Goal: Task Accomplishment & Management: Complete application form

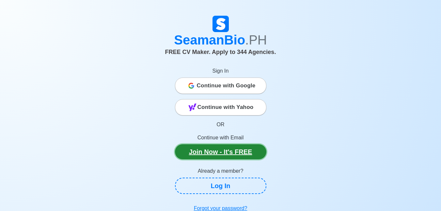
click at [221, 151] on link "Join Now - It's FREE" at bounding box center [220, 151] width 91 height 15
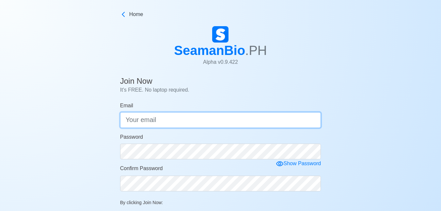
click at [189, 122] on input "Email" at bounding box center [220, 120] width 201 height 16
type input "[EMAIL_ADDRESS][DOMAIN_NAME]"
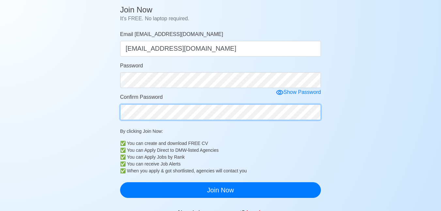
scroll to position [81, 0]
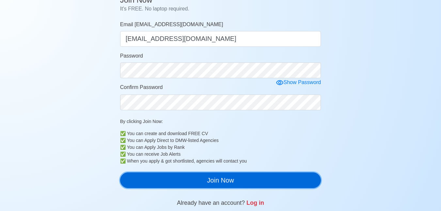
click at [165, 181] on button "Join Now" at bounding box center [220, 180] width 201 height 16
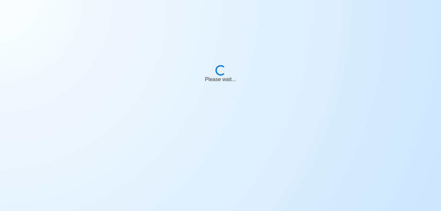
scroll to position [8, 0]
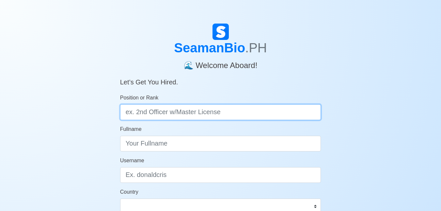
click at [149, 110] on input "Position or Rank" at bounding box center [220, 112] width 201 height 16
type input "deck cadet"
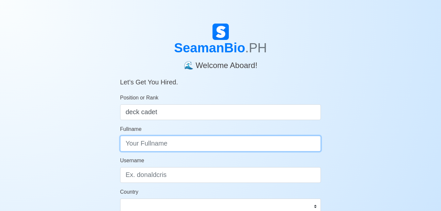
click at [177, 141] on input "Fullname" at bounding box center [220, 144] width 201 height 16
click at [145, 144] on input "ALTONJHON GADIAN" at bounding box center [220, 144] width 201 height 16
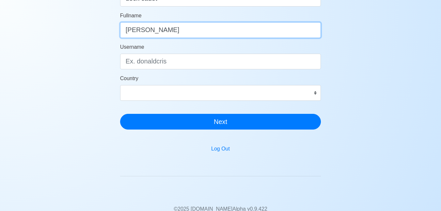
scroll to position [114, 0]
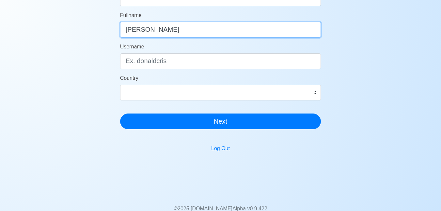
type input "[PERSON_NAME]"
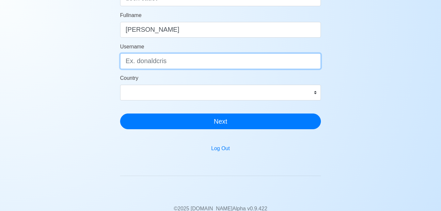
click at [139, 65] on input "Username" at bounding box center [220, 61] width 201 height 16
type input "A"
type input "altonjhon"
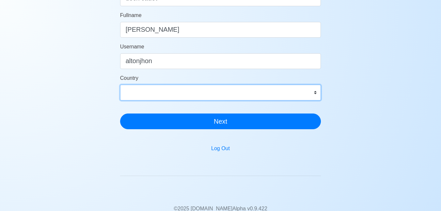
click at [209, 96] on select "[GEOGRAPHIC_DATA] [GEOGRAPHIC_DATA] [GEOGRAPHIC_DATA] [GEOGRAPHIC_DATA] [US_STA…" at bounding box center [220, 93] width 201 height 16
select select "PH"
click at [120, 85] on select "[GEOGRAPHIC_DATA] [GEOGRAPHIC_DATA] [GEOGRAPHIC_DATA] [GEOGRAPHIC_DATA] [US_STA…" at bounding box center [220, 93] width 201 height 16
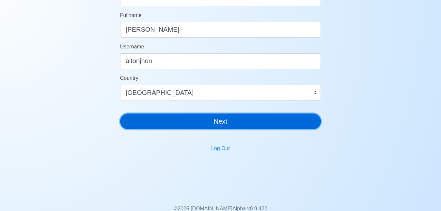
click at [196, 121] on button "Next" at bounding box center [220, 121] width 201 height 16
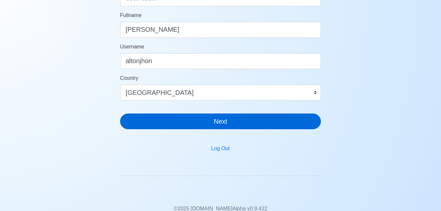
scroll to position [8, 0]
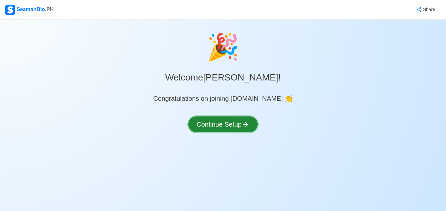
click at [232, 123] on button "Continue Setup" at bounding box center [222, 124] width 69 height 16
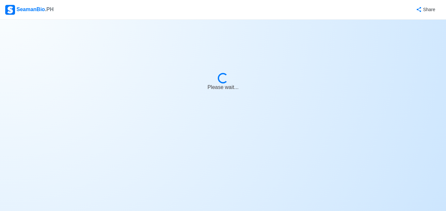
select select "Visible for Hiring"
select select "PH"
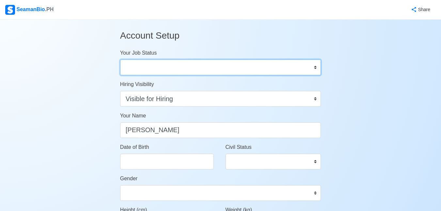
click at [151, 68] on select "Onboard Actively Looking for Job Not Looking for Job" at bounding box center [220, 67] width 201 height 16
select select "Actively Looking for Job"
click at [120, 59] on select "Onboard Actively Looking for Job Not Looking for Job" at bounding box center [220, 67] width 201 height 16
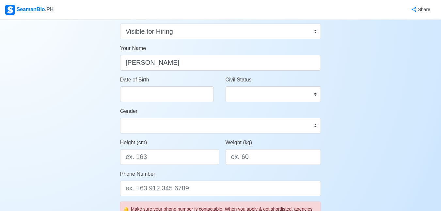
scroll to position [68, 0]
select select "****"
select select "******"
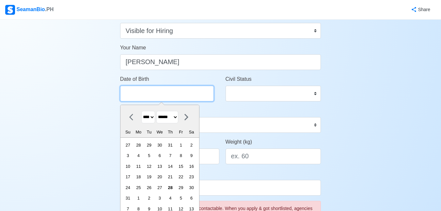
click at [154, 94] on input "Date of Birth" at bounding box center [167, 94] width 94 height 16
click at [151, 118] on select "**** **** **** **** **** **** **** **** **** **** **** **** **** **** **** ****…" at bounding box center [148, 117] width 14 height 13
select select "****"
click at [141, 111] on select "**** **** **** **** **** **** **** **** **** **** **** **** **** **** **** ****…" at bounding box center [148, 117] width 14 height 13
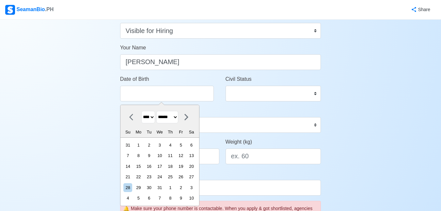
click at [176, 113] on select "******* ******** ***** ***** *** **** **** ****** ********* ******* ******** **…" at bounding box center [167, 117] width 22 height 13
select select "*********"
click at [159, 111] on select "******* ******** ***** ***** *** **** **** ****** ********* ******* ******** **…" at bounding box center [167, 117] width 22 height 13
click at [175, 156] on div "8" at bounding box center [170, 155] width 9 height 9
type input "[DATE]"
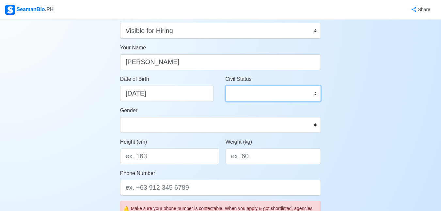
click at [244, 100] on select "Single Married Widowed Separated" at bounding box center [274, 94] width 96 height 16
select select "Single"
click at [226, 86] on select "Single Married Widowed Separated" at bounding box center [274, 94] width 96 height 16
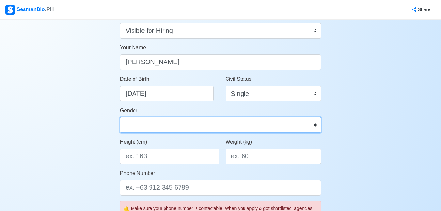
click at [198, 130] on select "[DEMOGRAPHIC_DATA] [DEMOGRAPHIC_DATA]" at bounding box center [220, 125] width 201 height 16
select select "[DEMOGRAPHIC_DATA]"
click at [120, 117] on select "[DEMOGRAPHIC_DATA] [DEMOGRAPHIC_DATA]" at bounding box center [220, 125] width 201 height 16
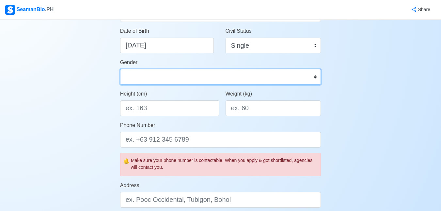
scroll to position [128, 0]
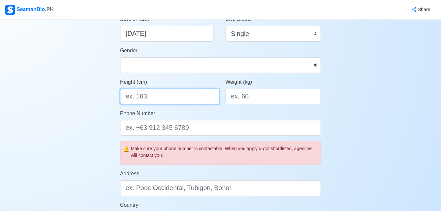
click at [158, 95] on input "Height (cm)" at bounding box center [169, 97] width 99 height 16
type input "165"
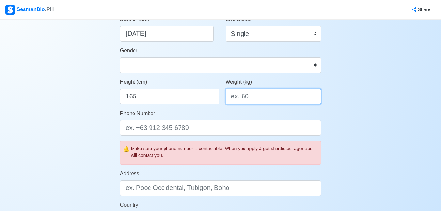
click at [241, 99] on input "Weight (kg)" at bounding box center [274, 97] width 96 height 16
type input "5"
type input "60"
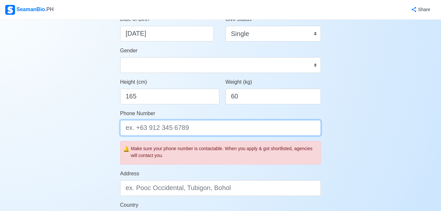
click at [181, 129] on input "Phone Number" at bounding box center [220, 128] width 201 height 16
type input "9"
type input "="
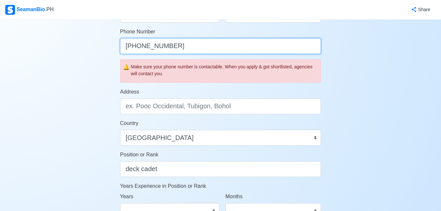
scroll to position [211, 0]
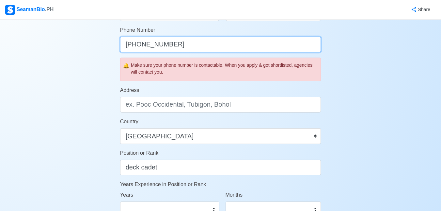
type input "[PHONE_NUMBER]"
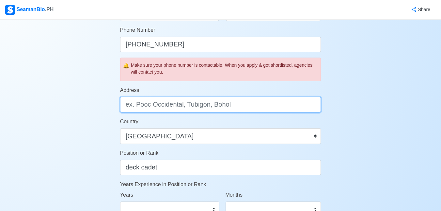
click at [165, 106] on input "Address" at bounding box center [220, 105] width 201 height 16
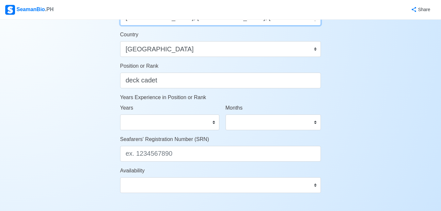
type input "[GEOGRAPHIC_DATA], [GEOGRAPHIC_DATA], [GEOGRAPHIC_DATA]"
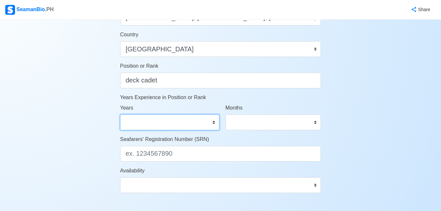
click at [146, 126] on select "0 1 2 3 4 5 6 7 8 9 10 11 12 13 14 15 16 17 18 19 20 21 22 23 24 25 26 27 28 29…" at bounding box center [169, 122] width 99 height 16
click at [76, 130] on div "Account Setup Your Job Status Onboard Actively Looking for Job Not Looking for …" at bounding box center [220, 8] width 441 height 572
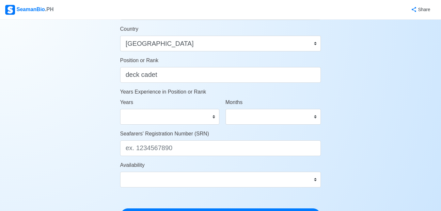
scroll to position [303, 0]
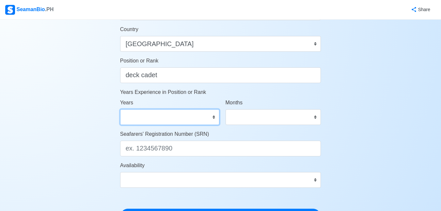
click at [145, 118] on select "0 1 2 3 4 5 6 7 8 9 10 11 12 13 14 15 16 17 18 19 20 21 22 23 24 25 26 27 28 29…" at bounding box center [169, 117] width 99 height 16
select select "0"
click at [120, 109] on select "0 1 2 3 4 5 6 7 8 9 10 11 12 13 14 15 16 17 18 19 20 21 22 23 24 25 26 27 28 29…" at bounding box center [169, 117] width 99 height 16
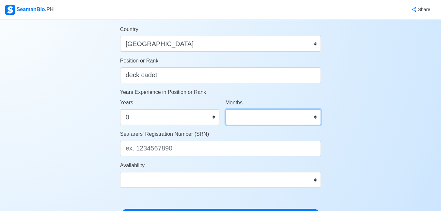
click at [292, 116] on select "0 1 2 3 4 5 6 7 8 9 10 11" at bounding box center [274, 117] width 96 height 16
select select "0"
click at [226, 109] on select "0 1 2 3 4 5 6 7 8 9 10 11" at bounding box center [274, 117] width 96 height 16
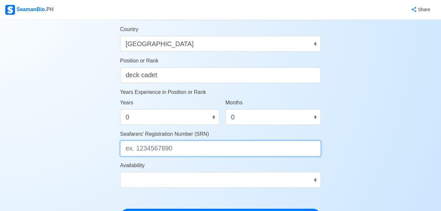
click at [248, 141] on input "Seafarers' Registration Number (SRN)" at bounding box center [220, 148] width 201 height 16
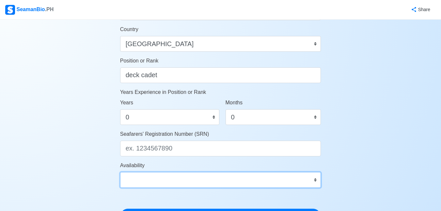
click at [222, 185] on select "Immediate [DATE] [DATE] [DATE] [DATE] [DATE] [DATE] [DATE] [DATE] [DATE]" at bounding box center [220, 180] width 201 height 16
select select "1756656000000"
click at [120, 172] on select "Immediate [DATE] [DATE] [DATE] [DATE] [DATE] [DATE] [DATE] [DATE] [DATE]" at bounding box center [220, 180] width 201 height 16
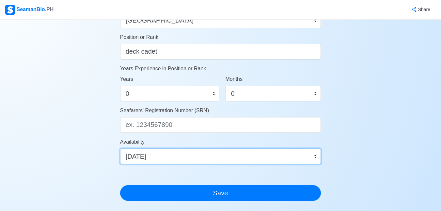
scroll to position [327, 0]
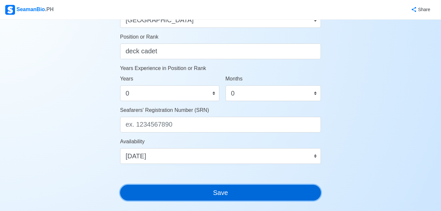
click at [185, 192] on button "Save" at bounding box center [220, 193] width 201 height 16
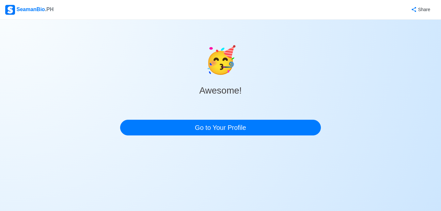
scroll to position [0, 0]
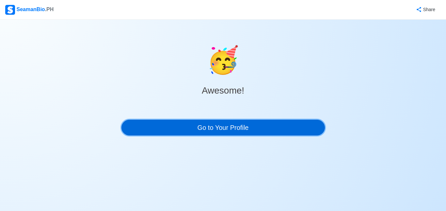
click at [192, 129] on link "Go to Your Profile" at bounding box center [224, 128] width 204 height 16
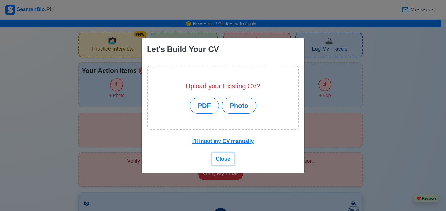
click at [226, 161] on span "Close" at bounding box center [223, 159] width 14 height 6
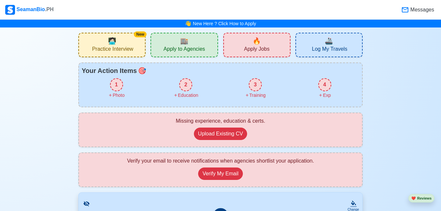
click at [183, 50] on span "Apply to Agencies" at bounding box center [184, 50] width 41 height 8
